Goal: Task Accomplishment & Management: Manage account settings

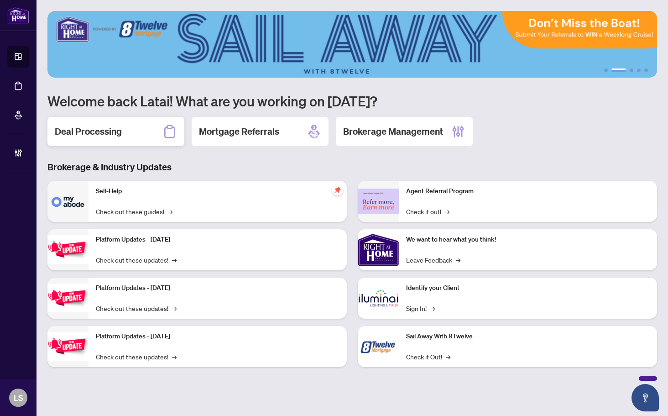
click at [124, 140] on div "Deal Processing" at bounding box center [115, 131] width 137 height 29
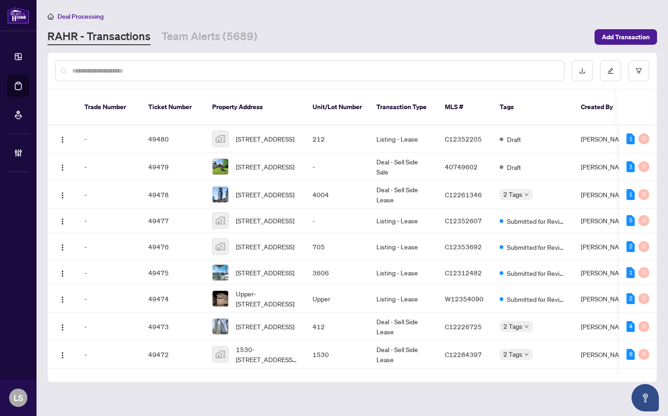
click at [171, 73] on input "text" at bounding box center [314, 71] width 484 height 10
type input "*"
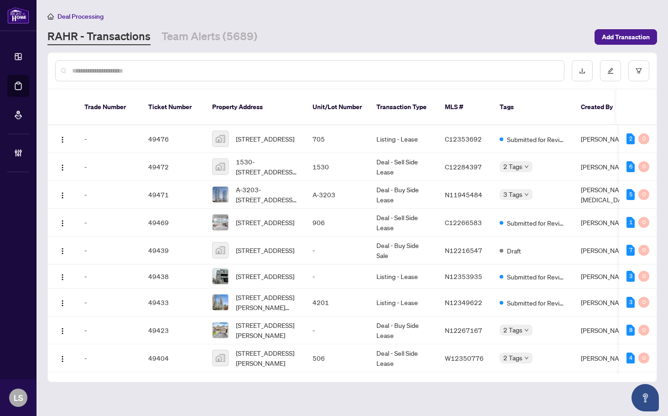
paste input "*******"
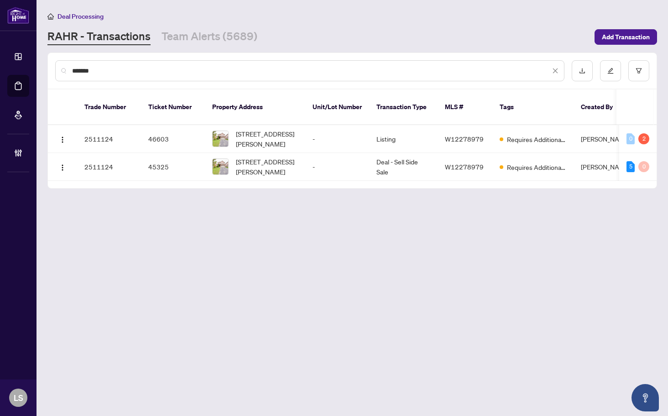
type input "*******"
click at [65, 136] on img "button" at bounding box center [62, 139] width 7 height 7
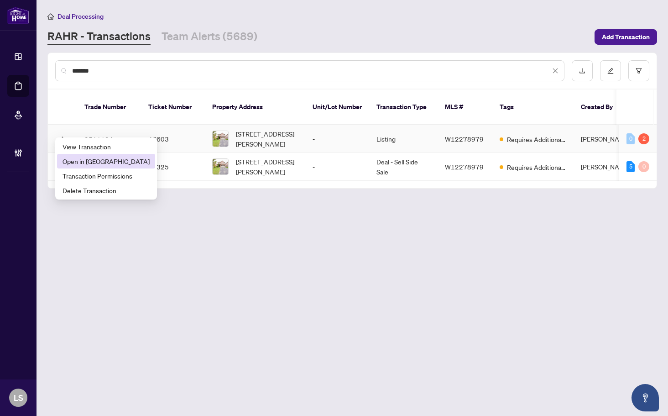
click at [81, 158] on span "Open in New Tab" at bounding box center [105, 161] width 87 height 10
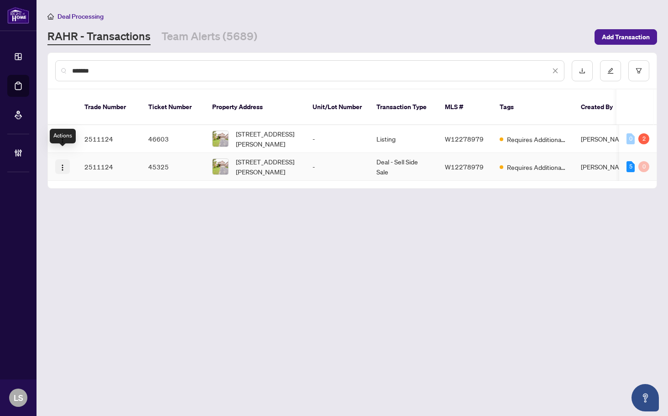
click at [63, 164] on img "button" at bounding box center [62, 167] width 7 height 7
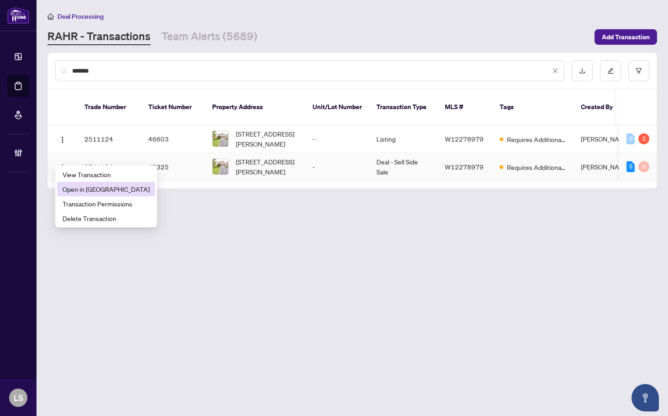
click at [63, 187] on span "Open in New Tab" at bounding box center [105, 189] width 87 height 10
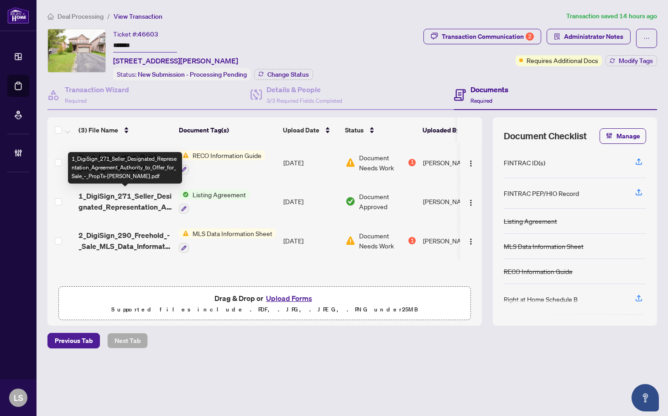
scroll to position [0, 0]
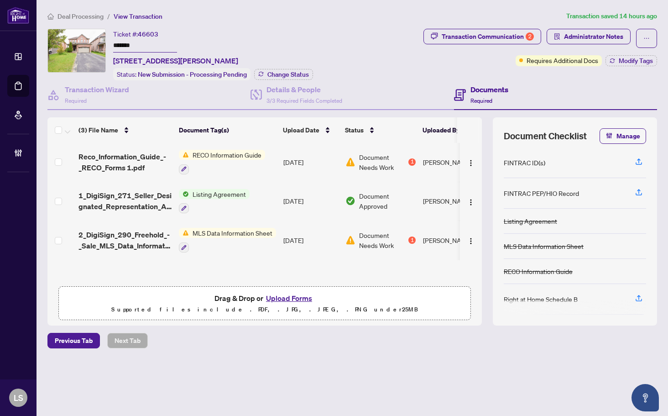
click at [148, 35] on span "46603" at bounding box center [148, 34] width 21 height 8
copy span "46603"
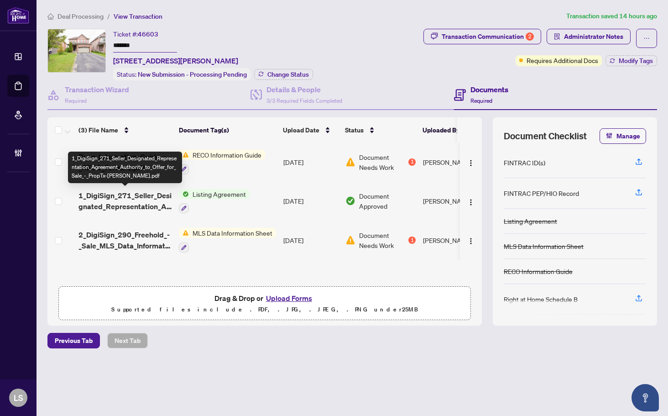
click at [117, 197] on span "1_DigiSign_271_Seller_Designated_Representation_Agreement_Authority_to_Offer_fo…" at bounding box center [124, 201] width 93 height 22
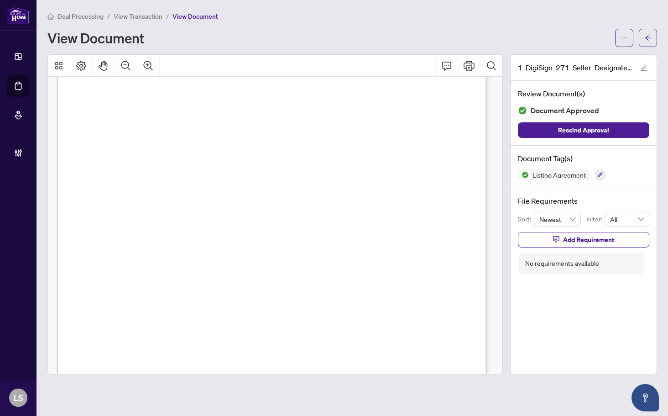
scroll to position [137, 0]
click at [328, 135] on div "Form 271 Revised 2025 Page 1 of 4 The trademarks REALTOR®, REALTORS®, MLS®, Mul…" at bounding box center [387, 376] width 660 height 854
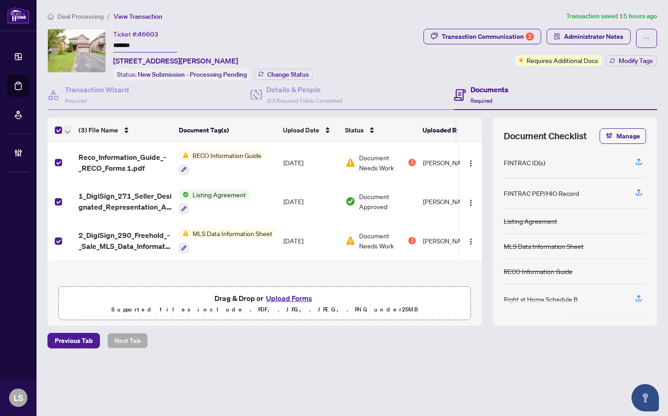
click at [65, 130] on icon "button" at bounding box center [67, 131] width 5 height 3
click at [83, 147] on span "Open Selected in New Tab(s)" at bounding box center [111, 145] width 81 height 10
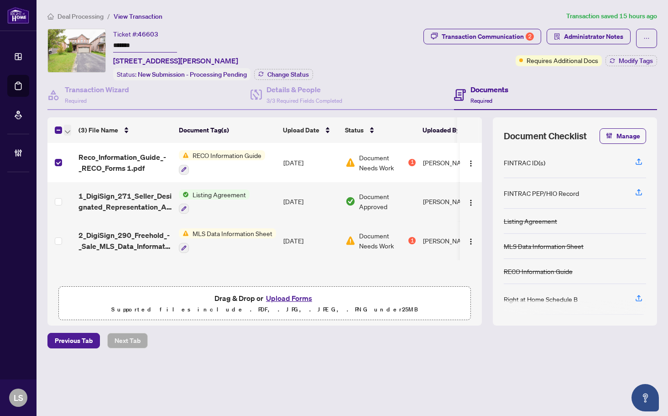
click at [66, 130] on icon "button" at bounding box center [67, 132] width 5 height 4
click at [104, 143] on span "Open Selected in New Tab(s)" at bounding box center [111, 145] width 81 height 10
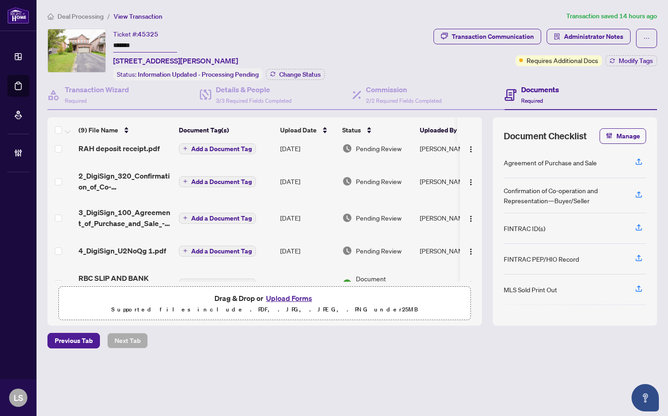
scroll to position [91, 0]
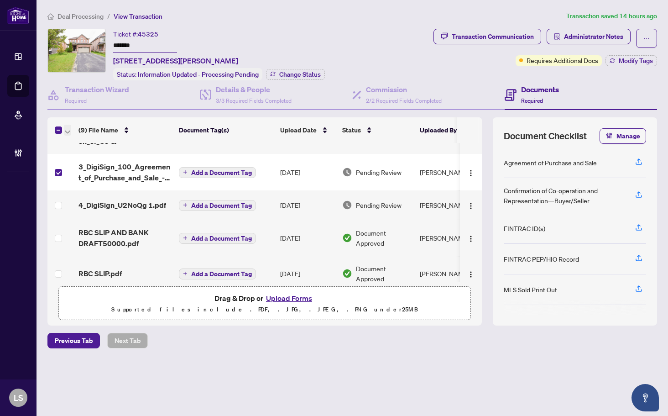
click at [66, 132] on icon "button" at bounding box center [67, 132] width 5 height 4
click at [86, 161] on span "Download Selected" at bounding box center [111, 160] width 81 height 10
click at [149, 31] on span "45325" at bounding box center [148, 34] width 21 height 8
copy span "45325"
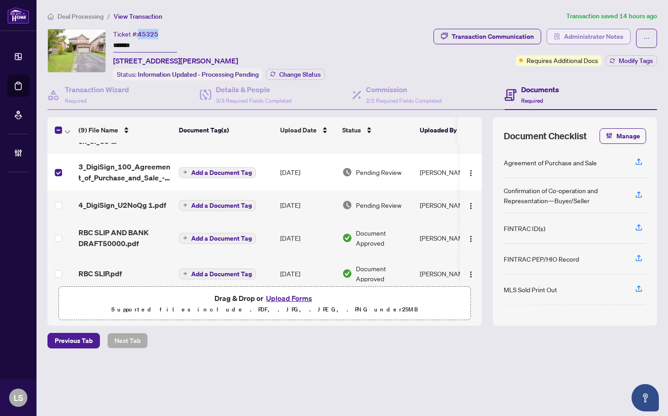
click at [577, 37] on span "Administrator Notes" at bounding box center [593, 36] width 59 height 15
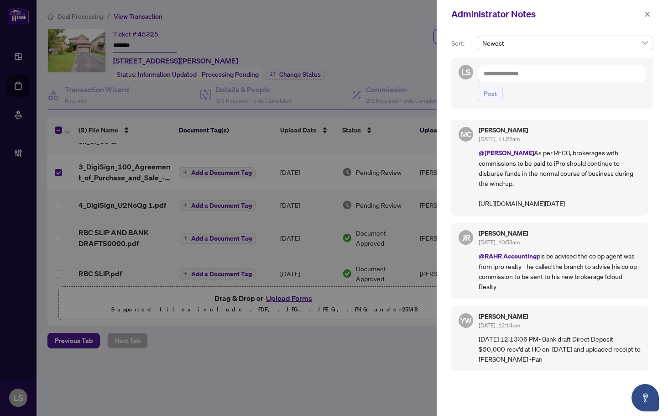
click at [566, 73] on textarea at bounding box center [562, 73] width 168 height 17
paste textarea "**********"
type textarea "**********"
click at [478, 86] on button "Post" at bounding box center [490, 94] width 25 height 16
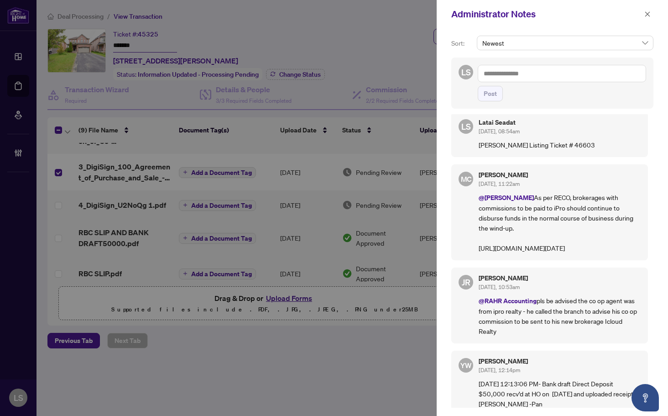
scroll to position [0, 0]
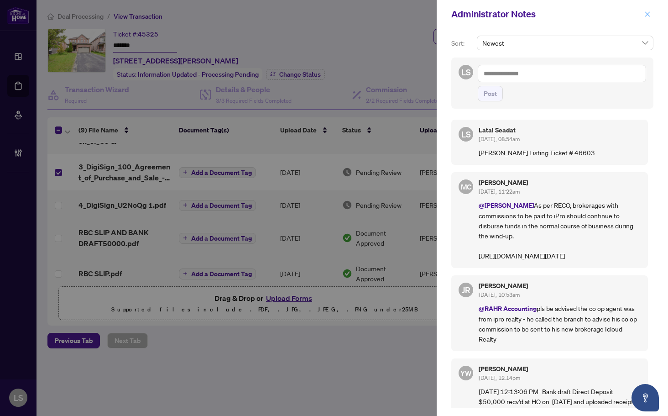
click at [649, 16] on icon "close" at bounding box center [647, 14] width 6 height 6
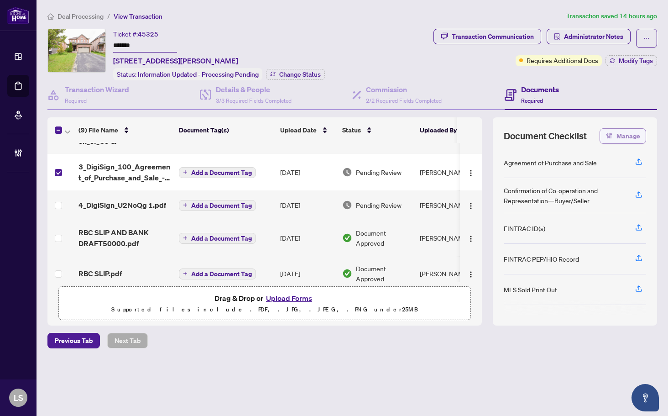
click at [614, 134] on button "Manage" at bounding box center [622, 136] width 47 height 16
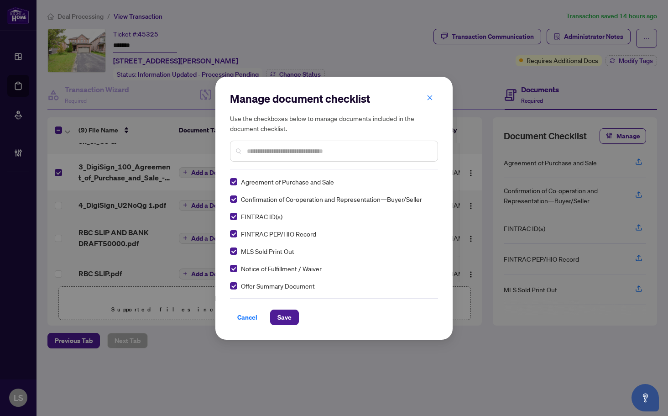
click at [297, 154] on input "text" at bounding box center [338, 151] width 183 height 10
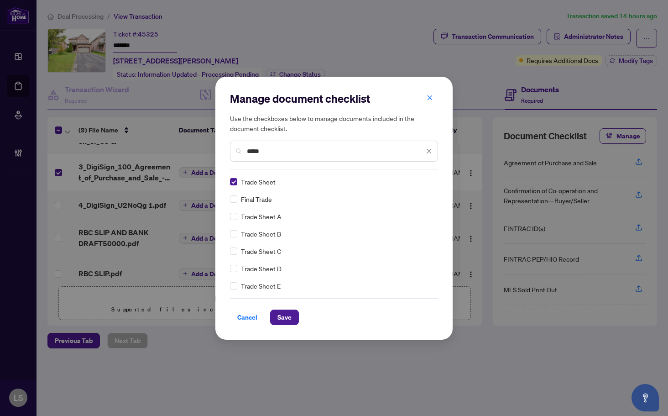
drag, startPoint x: 270, startPoint y: 156, endPoint x: 219, endPoint y: 154, distance: 50.7
click at [219, 154] on div "Manage document checklist Use the checkboxes below to manage documents included…" at bounding box center [333, 208] width 237 height 263
drag, startPoint x: 269, startPoint y: 152, endPoint x: 179, endPoint y: 158, distance: 89.6
click at [179, 158] on div "Manage document checklist Use the checkboxes below to manage documents included…" at bounding box center [334, 208] width 668 height 416
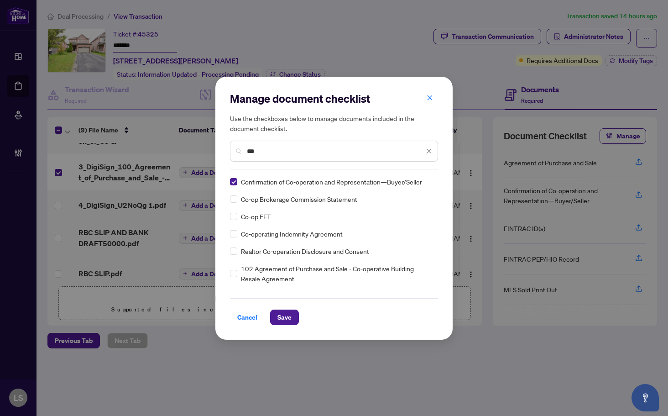
type input "***"
click at [286, 317] on span "Save" at bounding box center [284, 317] width 14 height 15
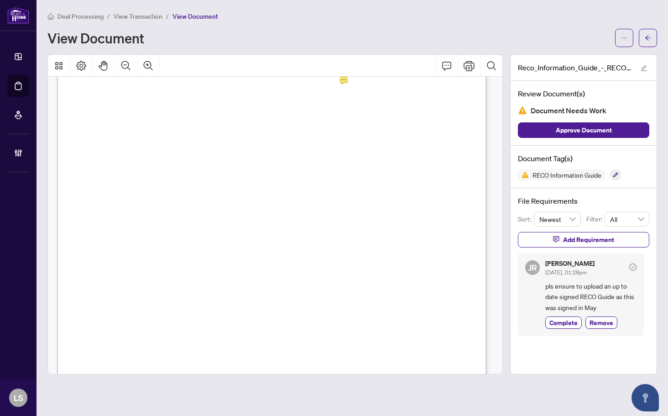
scroll to position [6935, 0]
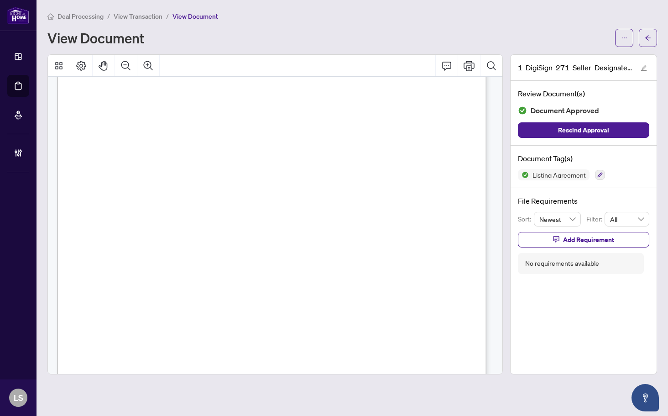
scroll to position [1368, 0]
click at [122, 61] on icon "Zoom Out" at bounding box center [125, 65] width 11 height 11
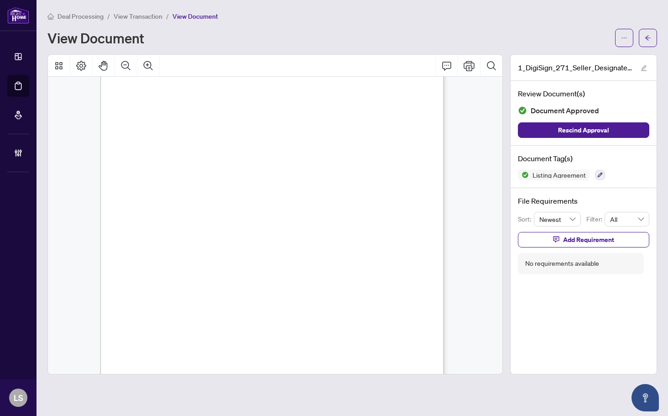
scroll to position [1988, 0]
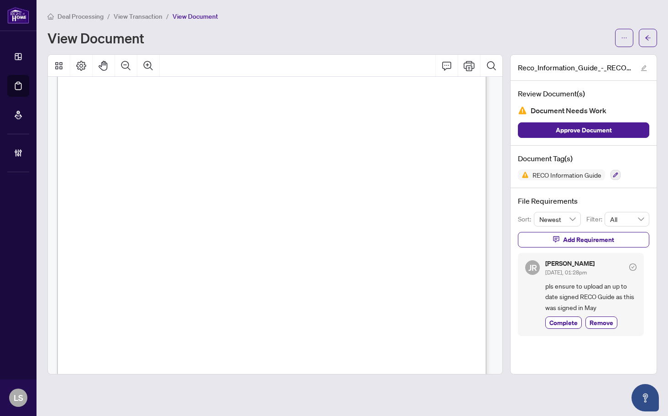
scroll to position [6980, 0]
click at [365, 175] on div "12 Acknowledgement Acknowledgement | RECO INFORMATION GUIDE Real estate agent n…" at bounding box center [387, 366] width 660 height 854
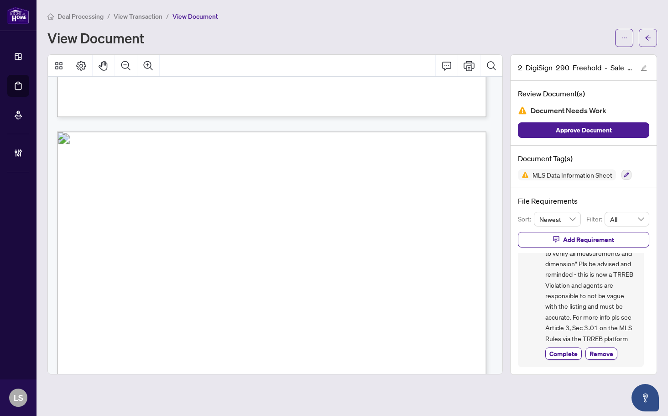
scroll to position [6122, 0]
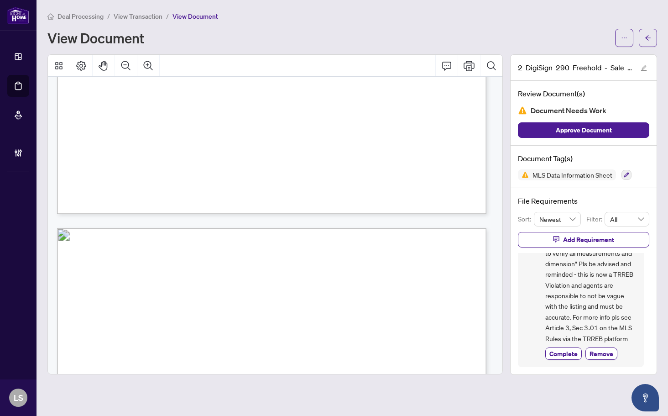
click at [578, 308] on span "pls remove from the brokerage remarks "Buyer or Buyers agent to verify all meas…" at bounding box center [590, 284] width 91 height 117
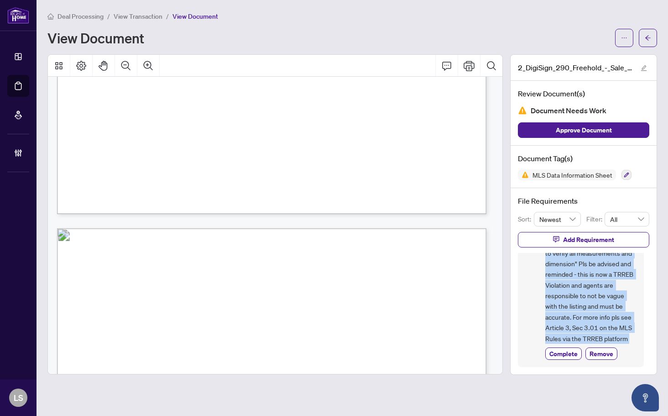
click at [578, 308] on span "pls remove from the brokerage remarks "Buyer or Buyers agent to verify all meas…" at bounding box center [590, 284] width 91 height 117
copy div "pls remove from the brokerage remarks "Buyer or Buyers agent to verify all meas…"
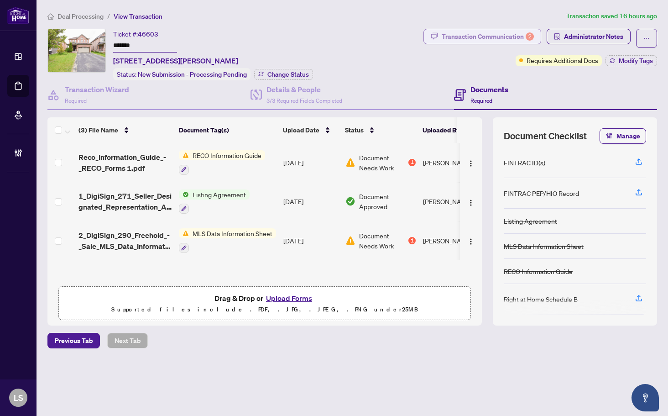
click at [480, 36] on div "Transaction Communication 2" at bounding box center [488, 36] width 92 height 15
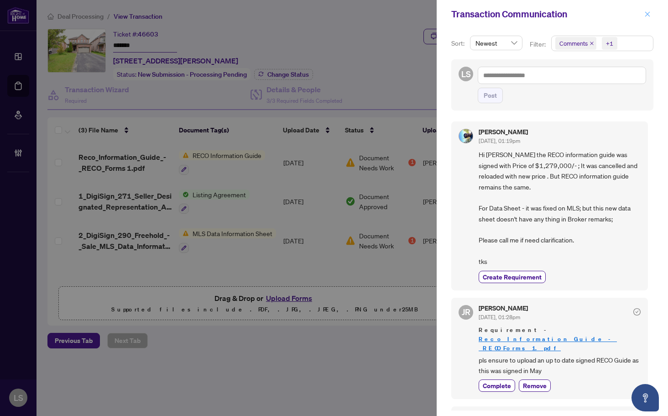
click at [648, 10] on span "button" at bounding box center [647, 14] width 6 height 15
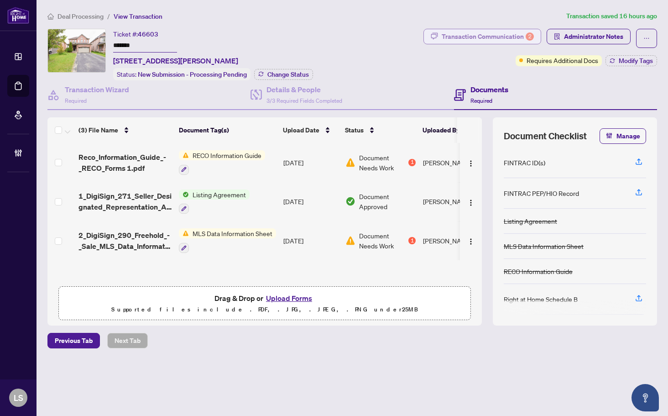
click at [512, 41] on div "Transaction Communication 2" at bounding box center [488, 36] width 92 height 15
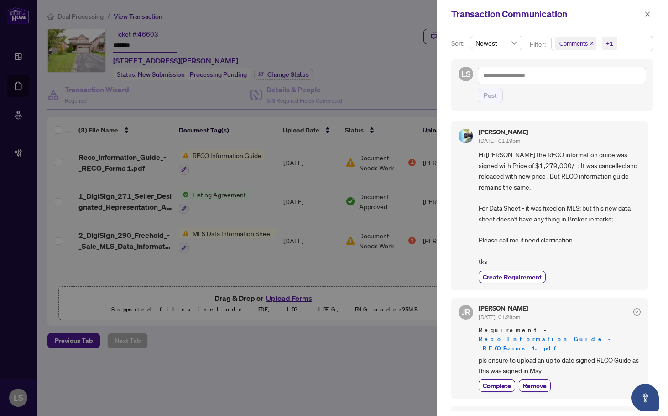
click at [589, 43] on icon "close" at bounding box center [591, 43] width 5 height 5
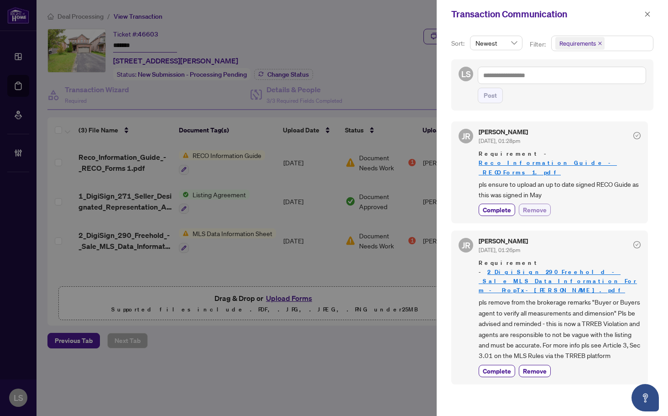
click at [542, 205] on span "Remove" at bounding box center [535, 210] width 24 height 10
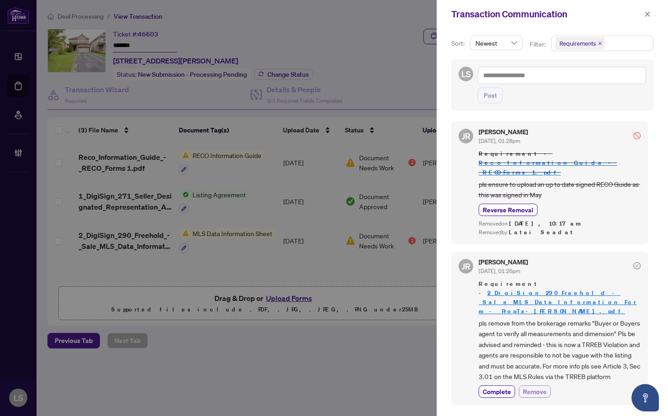
click at [537, 386] on span "Remove" at bounding box center [535, 391] width 24 height 10
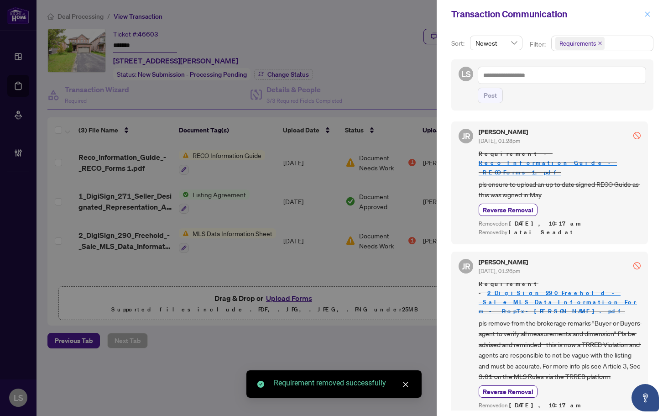
click at [647, 13] on icon "close" at bounding box center [647, 14] width 6 height 6
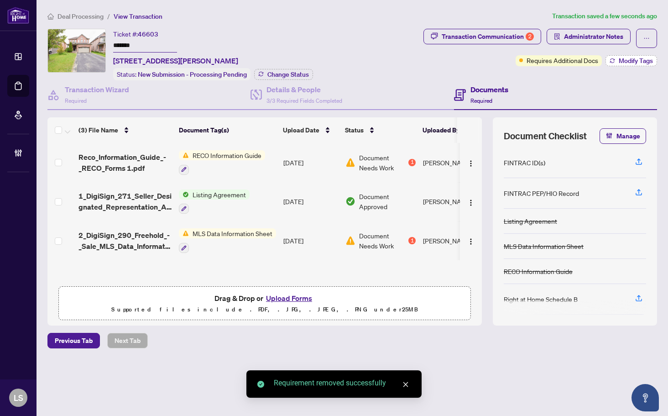
click at [635, 62] on span "Modify Tags" at bounding box center [635, 60] width 34 height 6
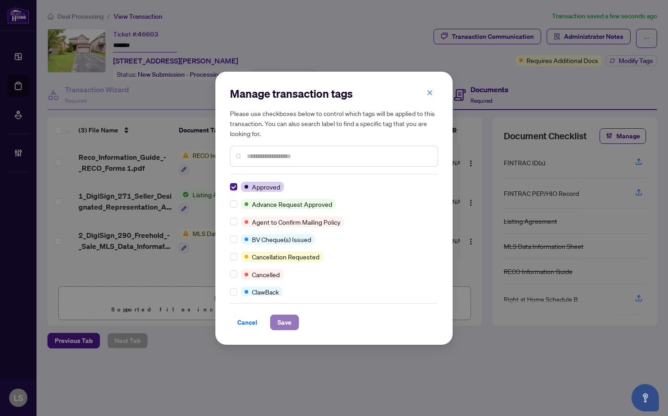
click at [277, 320] on span "Save" at bounding box center [284, 322] width 14 height 15
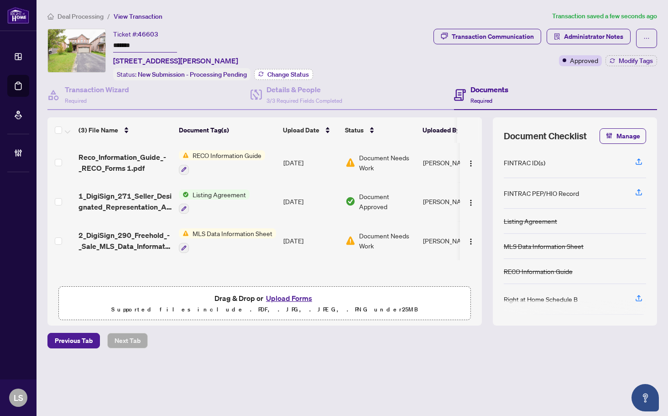
click at [270, 71] on span "Change Status" at bounding box center [288, 74] width 42 height 6
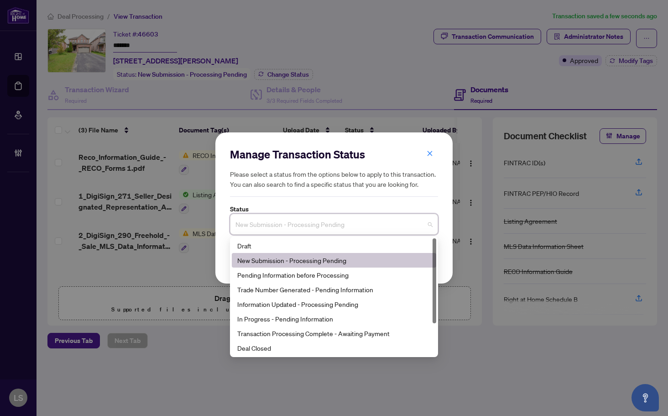
click at [289, 235] on input "search" at bounding box center [329, 225] width 189 height 20
click at [280, 322] on div "In Progress - Pending Information" at bounding box center [333, 318] width 193 height 10
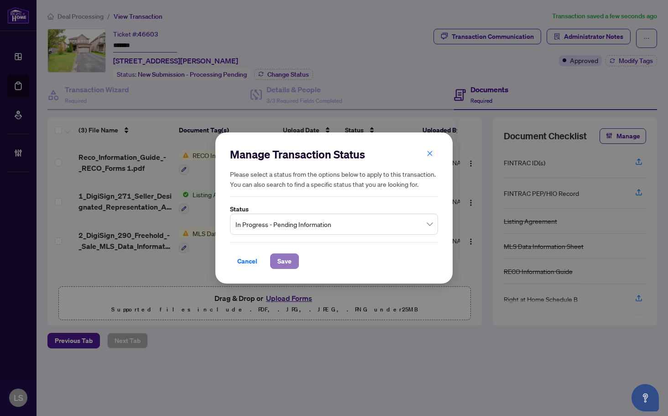
click at [288, 261] on span "Save" at bounding box center [284, 261] width 14 height 15
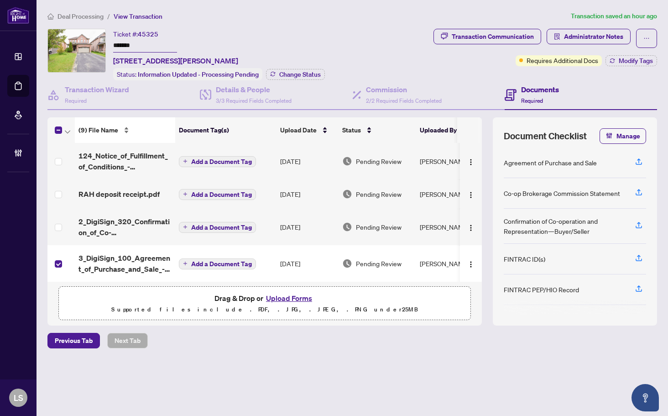
scroll to position [91, 0]
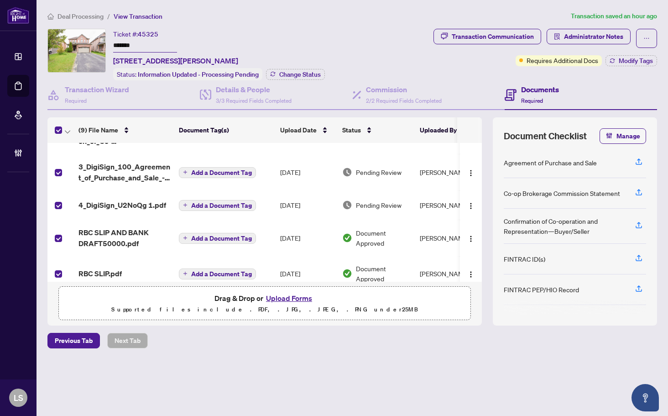
click at [71, 130] on th at bounding box center [60, 130] width 27 height 26
click at [67, 130] on icon "button" at bounding box center [67, 132] width 5 height 4
click at [87, 141] on span "Open Selected in New Tab(s)" at bounding box center [111, 145] width 81 height 10
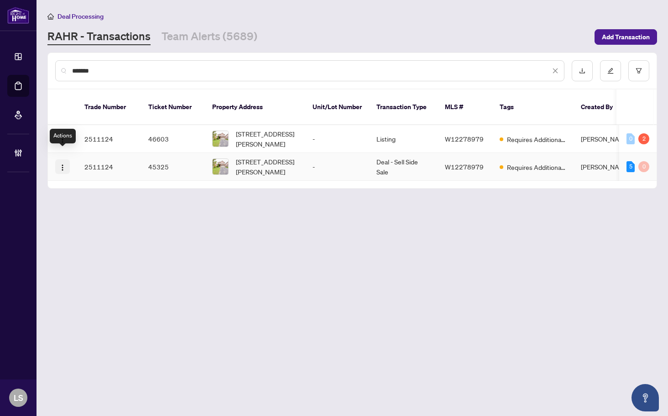
click at [63, 164] on img "button" at bounding box center [62, 167] width 7 height 7
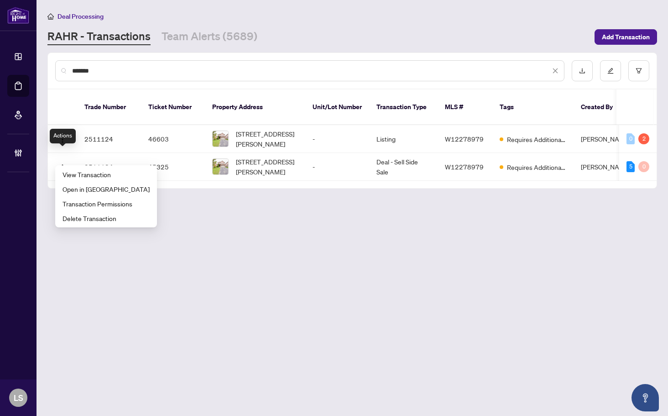
click at [278, 254] on main "Deal Processing RAHR - Transactions Team Alerts (5689) Add Transaction ******* …" at bounding box center [351, 208] width 631 height 416
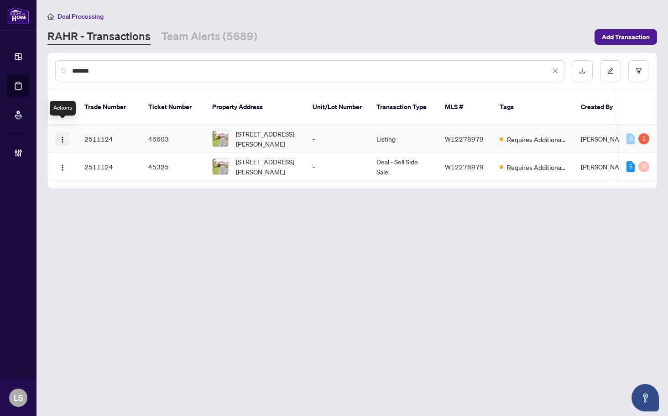
click at [61, 136] on img "button" at bounding box center [62, 139] width 7 height 7
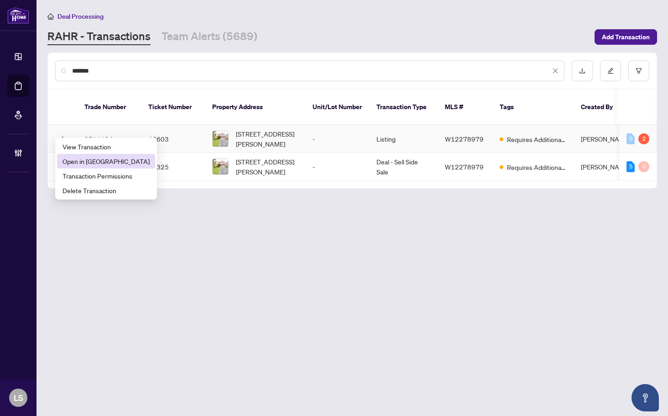
click at [91, 161] on span "Open in New Tab" at bounding box center [105, 161] width 87 height 10
